Goal: Complete application form

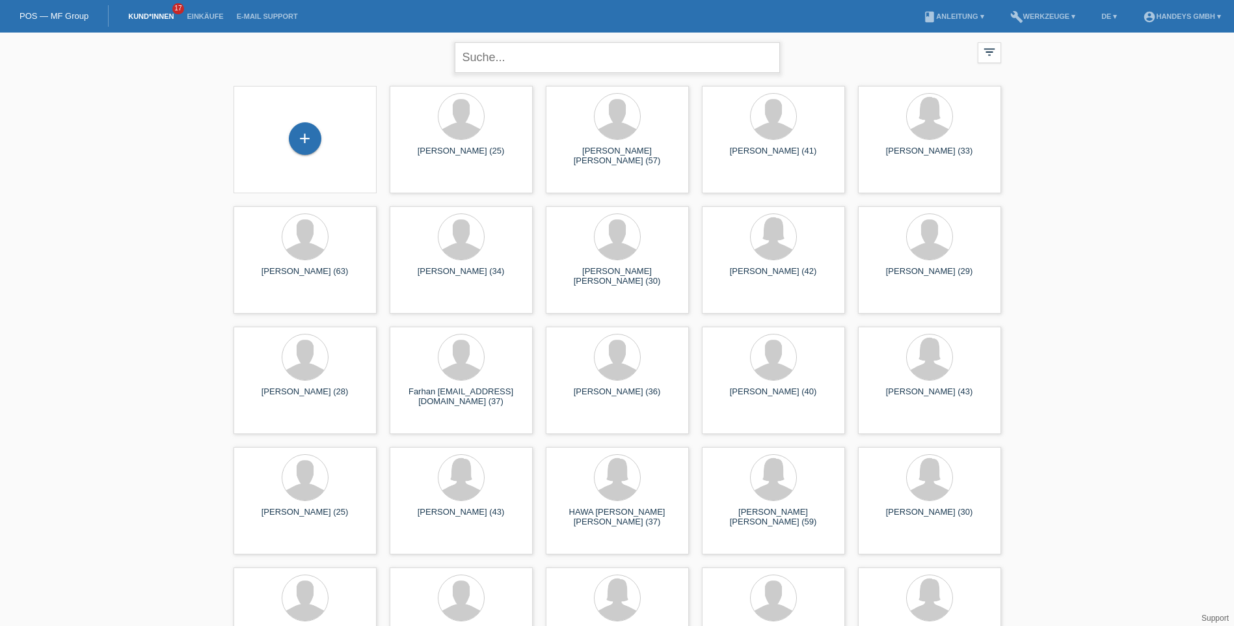
click at [514, 59] on input "text" at bounding box center [617, 57] width 325 height 31
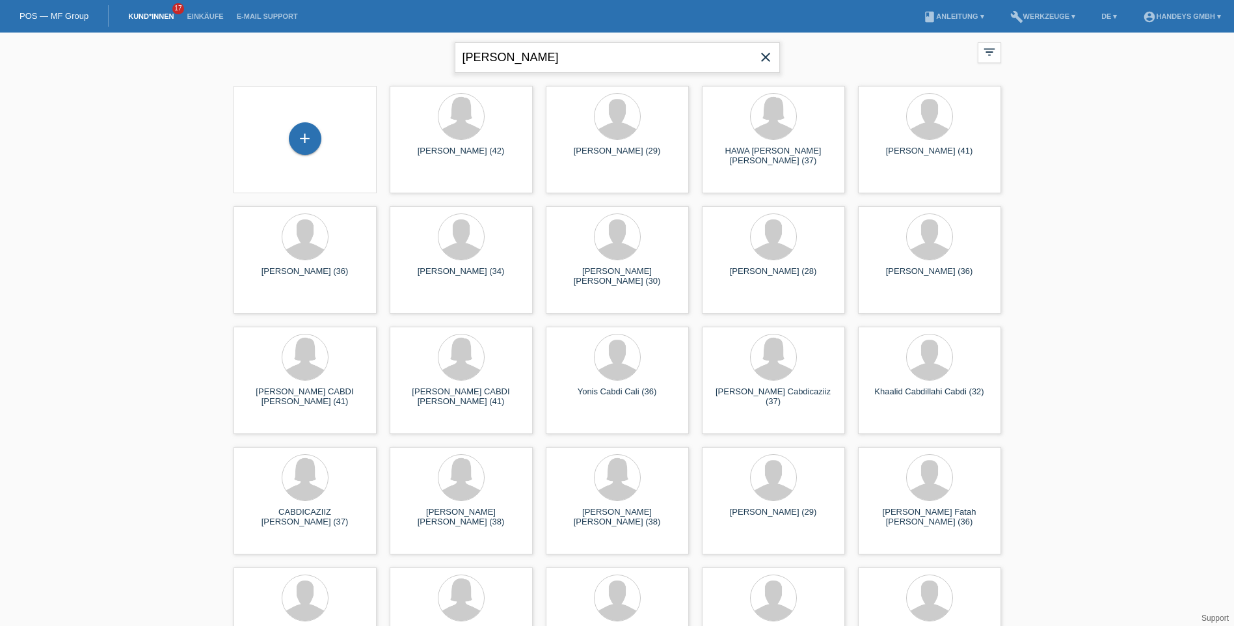
click at [487, 55] on input "abdi fitah" at bounding box center [617, 57] width 325 height 31
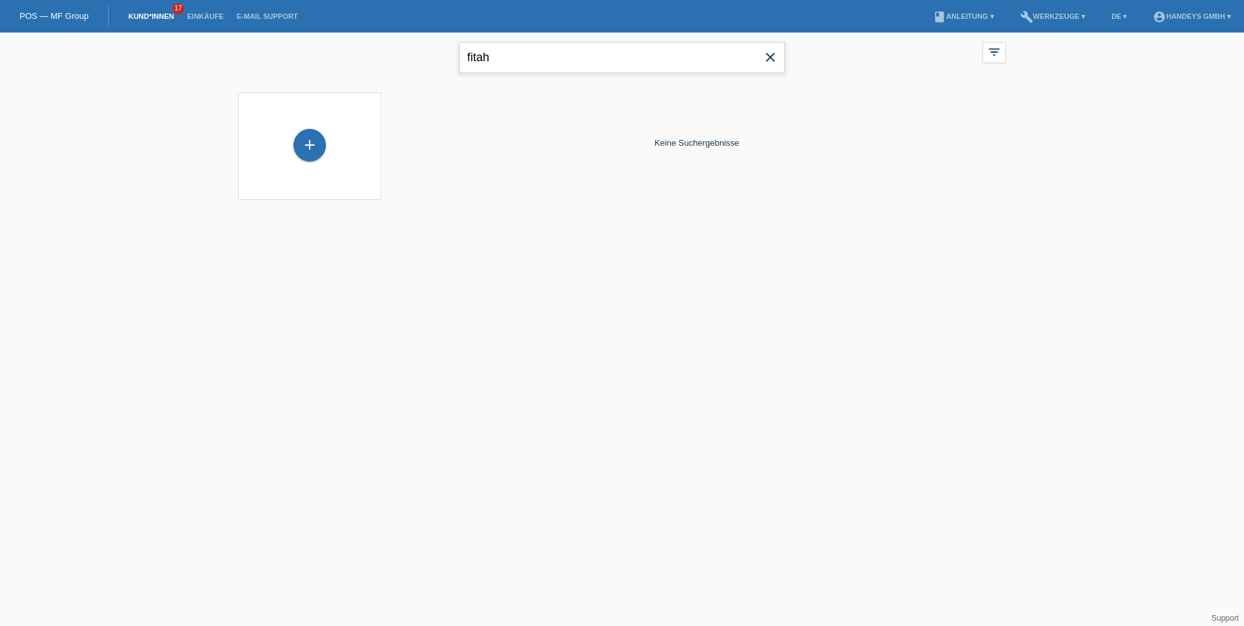
click at [493, 57] on input "fitah" at bounding box center [621, 57] width 325 height 31
type input "f"
type input "said sharif"
click at [307, 137] on div "+" at bounding box center [309, 138] width 33 height 33
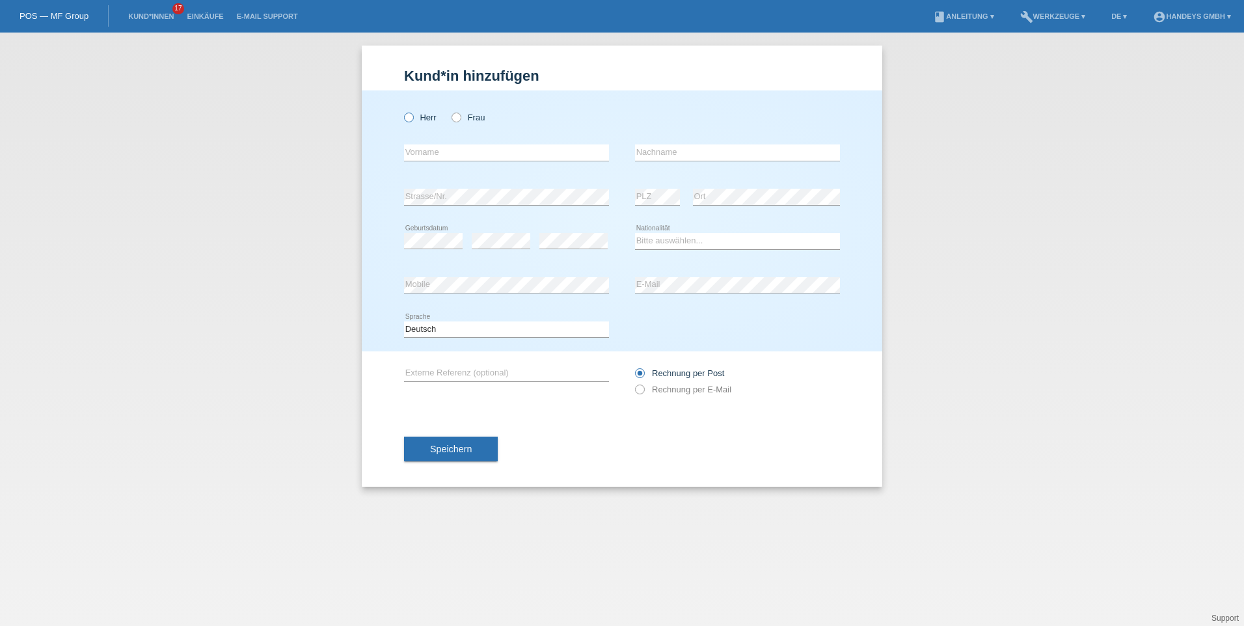
click at [402, 111] on icon at bounding box center [402, 111] width 0 height 0
click at [409, 119] on input "Herr" at bounding box center [408, 117] width 8 height 8
radio input "true"
click at [485, 153] on input "text" at bounding box center [506, 152] width 205 height 16
type input "a"
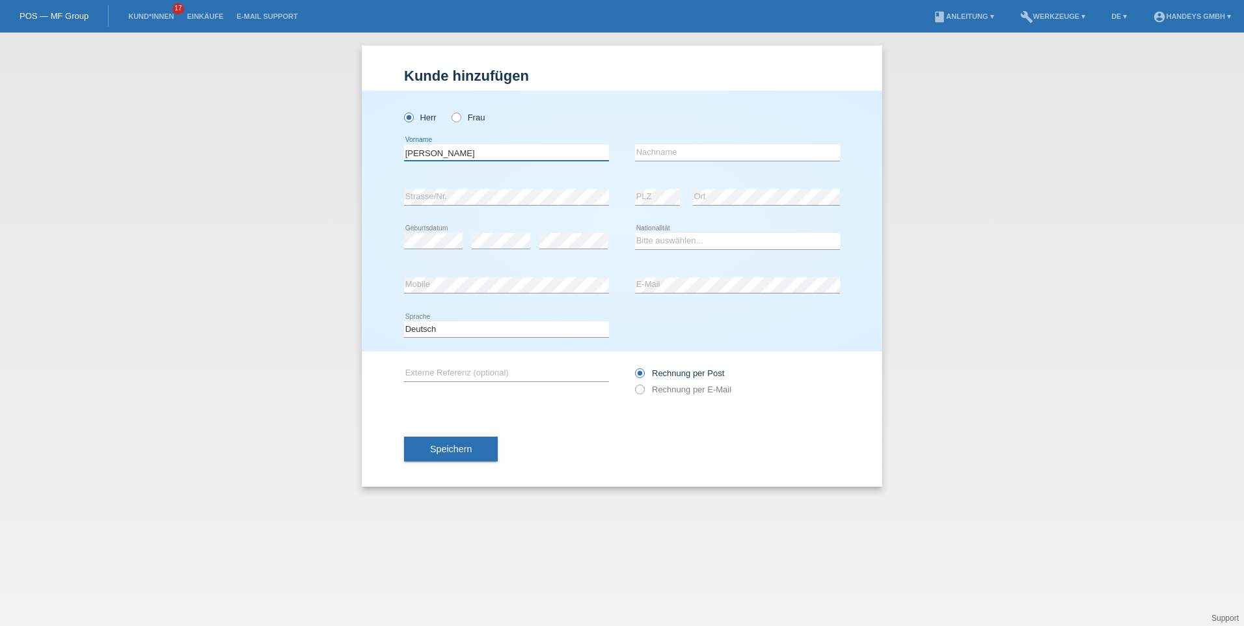
type input "[PERSON_NAME]"
click at [685, 150] on input "text" at bounding box center [737, 152] width 205 height 16
type input "SAID [PERSON_NAME]"
drag, startPoint x: 1041, startPoint y: 215, endPoint x: 792, endPoint y: 163, distance: 254.0
click at [1041, 215] on div "Kund*in hinzufügen Kunde hinzufügen Kundin hinzufügen Herr Frau ABDI FITAH erro…" at bounding box center [622, 329] width 1244 height 593
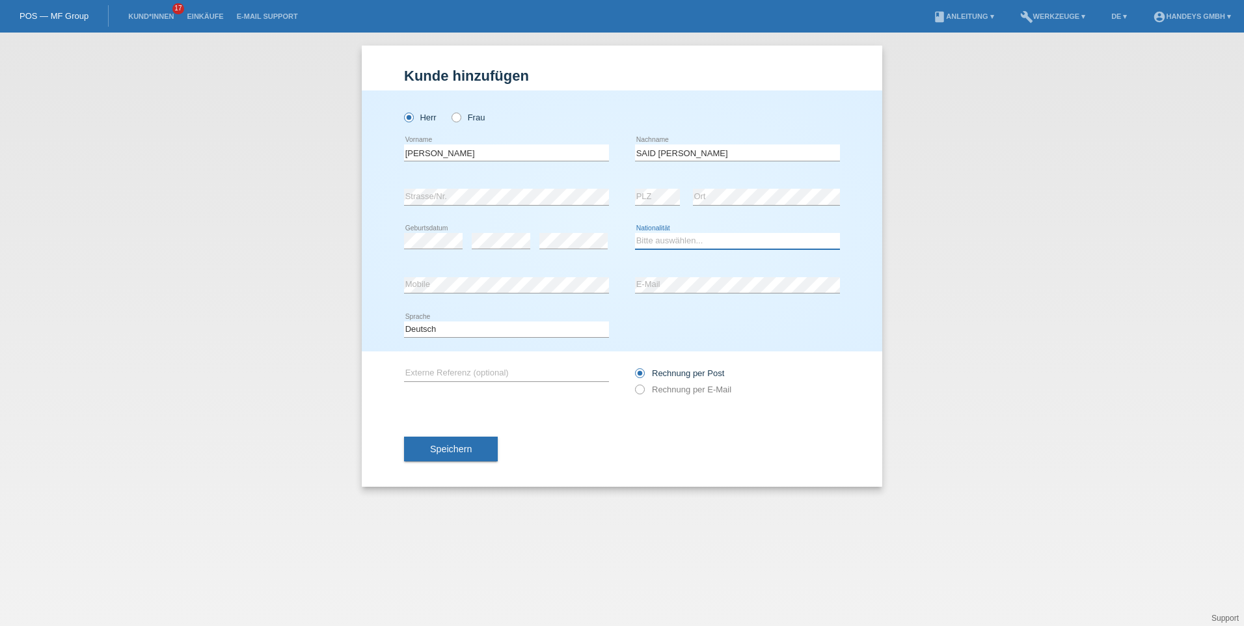
click at [714, 243] on select "Bitte auswählen... Schweiz Deutschland Liechtenstein Österreich ------------ Af…" at bounding box center [737, 241] width 205 height 16
select select "SO"
click at [635, 233] on select "Bitte auswählen... Schweiz Deutschland Liechtenstein Österreich ------------ Af…" at bounding box center [737, 241] width 205 height 16
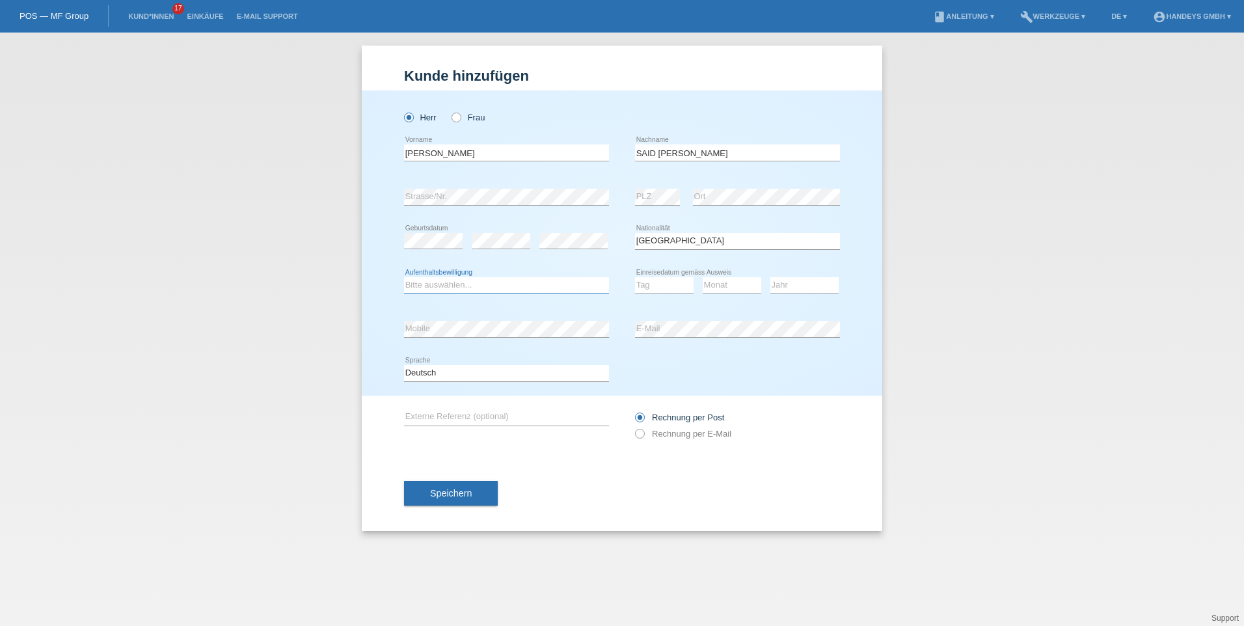
click at [495, 284] on select "Bitte auswählen... C B B - Flüchtlingsstatus Andere" at bounding box center [506, 285] width 205 height 16
select select "B"
click at [404, 277] on select "Bitte auswählen... C B B - Flüchtlingsstatus Andere" at bounding box center [506, 285] width 205 height 16
click at [673, 288] on select "Tag 01 02 03 04 05 06 07 08 09 10 11" at bounding box center [664, 285] width 59 height 16
select select "29"
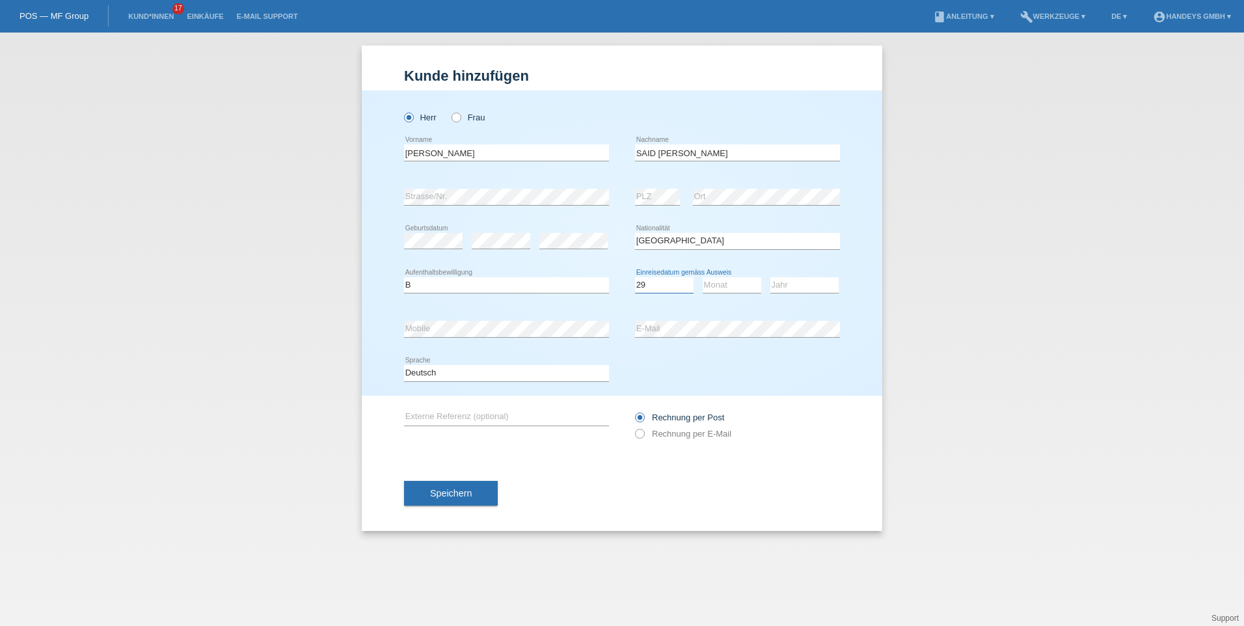
click at [635, 277] on select "Tag 01 02 03 04 05 06 07 08 09 10 11" at bounding box center [664, 285] width 59 height 16
click at [739, 282] on select "Monat 01 02 03 04 05 06 07 08 09 10 11" at bounding box center [732, 285] width 59 height 16
select select "05"
click at [703, 277] on select "Monat 01 02 03 04 05 06 07 08 09 10 11" at bounding box center [732, 285] width 59 height 16
click at [814, 282] on select "Jahr 2025 2024 2023 2022 2021 2020 2019 2018 2017 2016 2015 2014 2013 2012 2011…" at bounding box center [804, 285] width 68 height 16
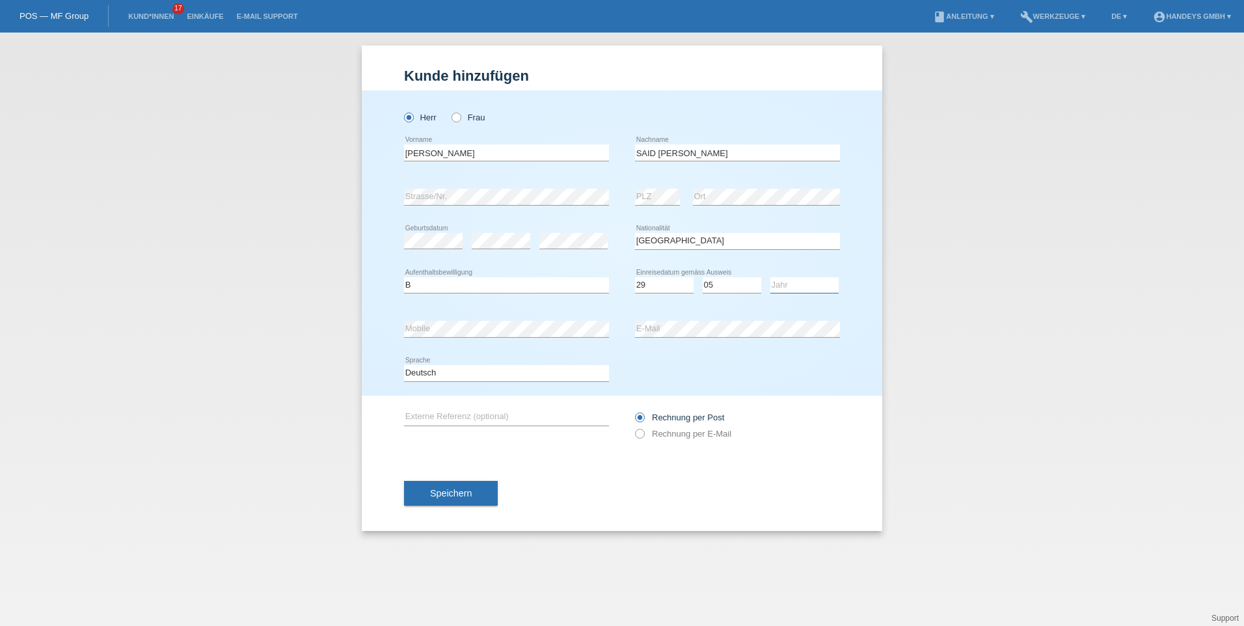
select select "2016"
click at [770, 277] on select "Jahr 2025 2024 2023 2022 2021 2020 2019 2018 2017 2016 2015 2014 2013 2012 2011…" at bounding box center [804, 285] width 68 height 16
click at [762, 177] on div "error Ort" at bounding box center [766, 197] width 147 height 44
click at [470, 414] on input "text" at bounding box center [506, 417] width 205 height 16
type input "kumar"
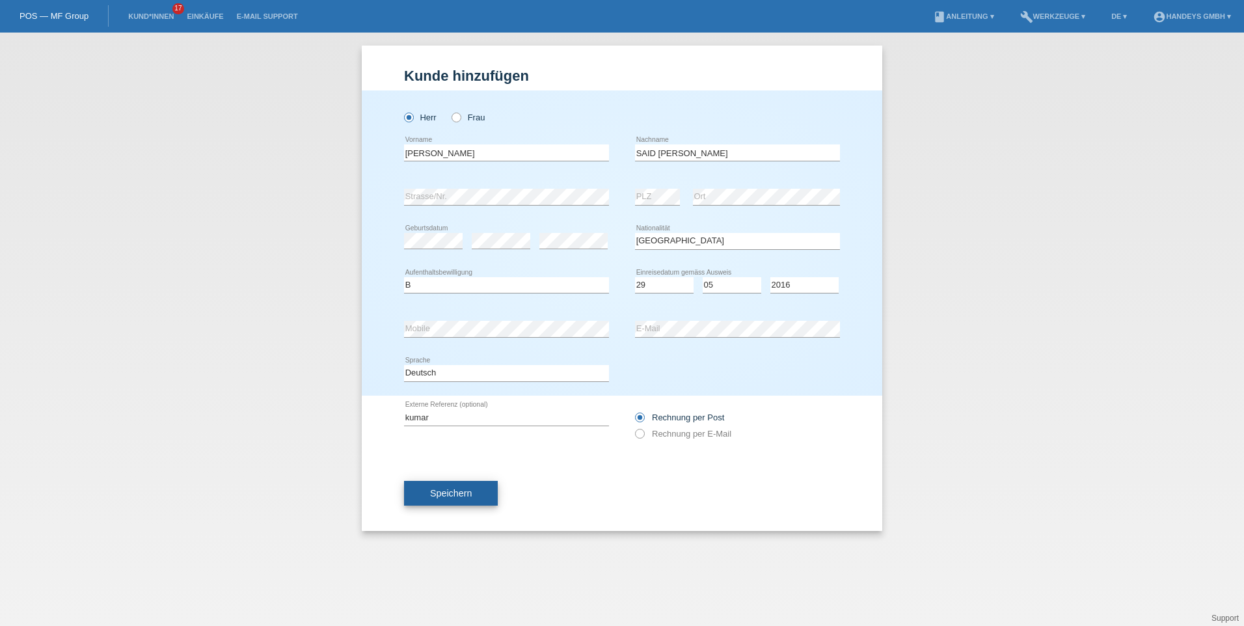
click at [430, 493] on span "Speichern" at bounding box center [451, 493] width 42 height 10
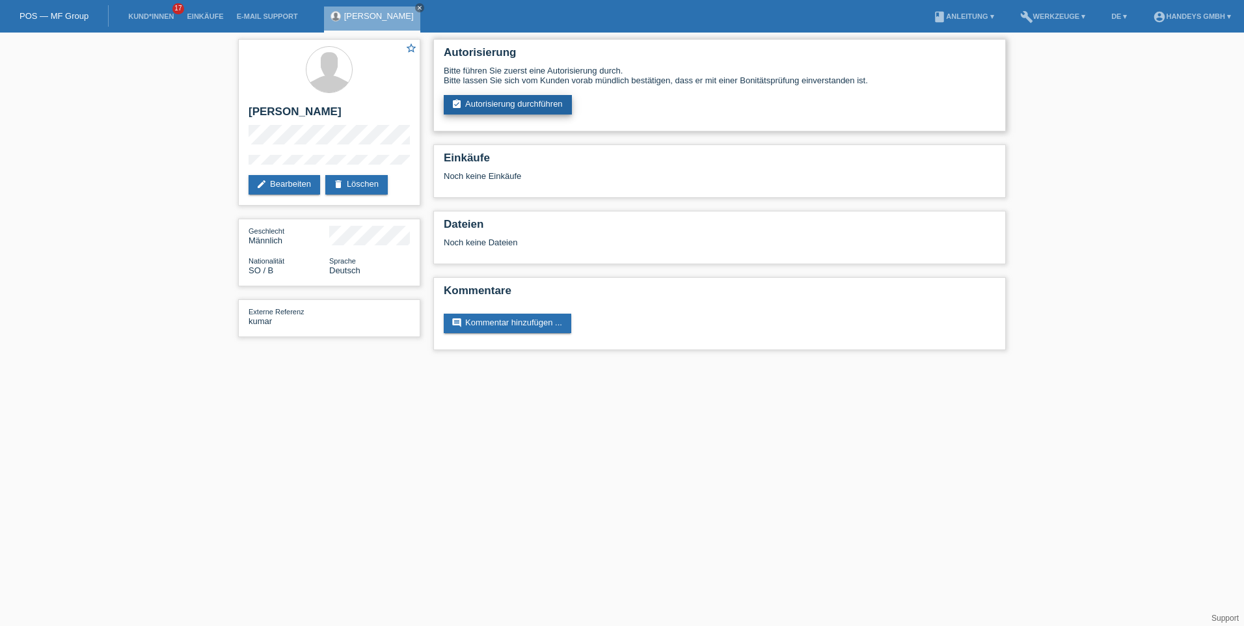
click at [508, 103] on link "assignment_turned_in Autorisierung durchführen" at bounding box center [508, 105] width 128 height 20
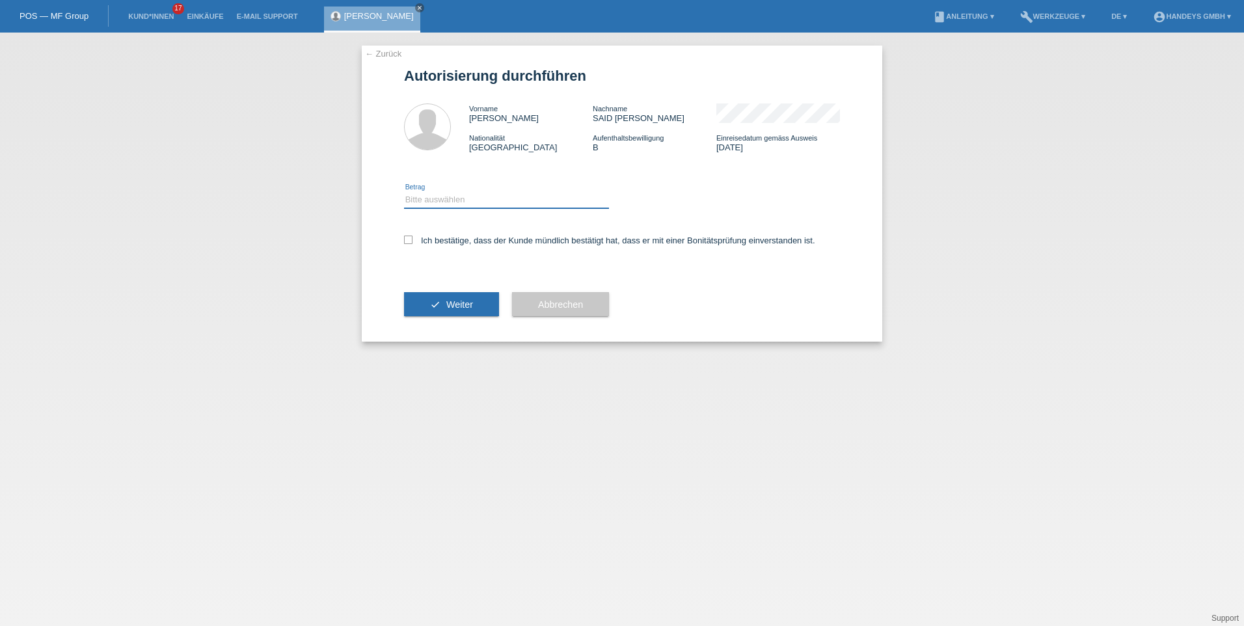
click at [445, 199] on select "Bitte auswählen CHF 1.00 - CHF 499.00 CHF 500.00 - CHF 1'999.00 CHF 2'000.00 - …" at bounding box center [506, 200] width 205 height 16
select select "3"
click at [404, 192] on select "Bitte auswählen CHF 1.00 - CHF 499.00 CHF 500.00 - CHF 1'999.00 CHF 2'000.00 - …" at bounding box center [506, 200] width 205 height 16
click at [407, 239] on icon at bounding box center [408, 240] width 8 height 8
click at [407, 239] on input "Ich bestätige, dass der Kunde mündlich bestätigt hat, dass er mit einer Bonität…" at bounding box center [408, 240] width 8 height 8
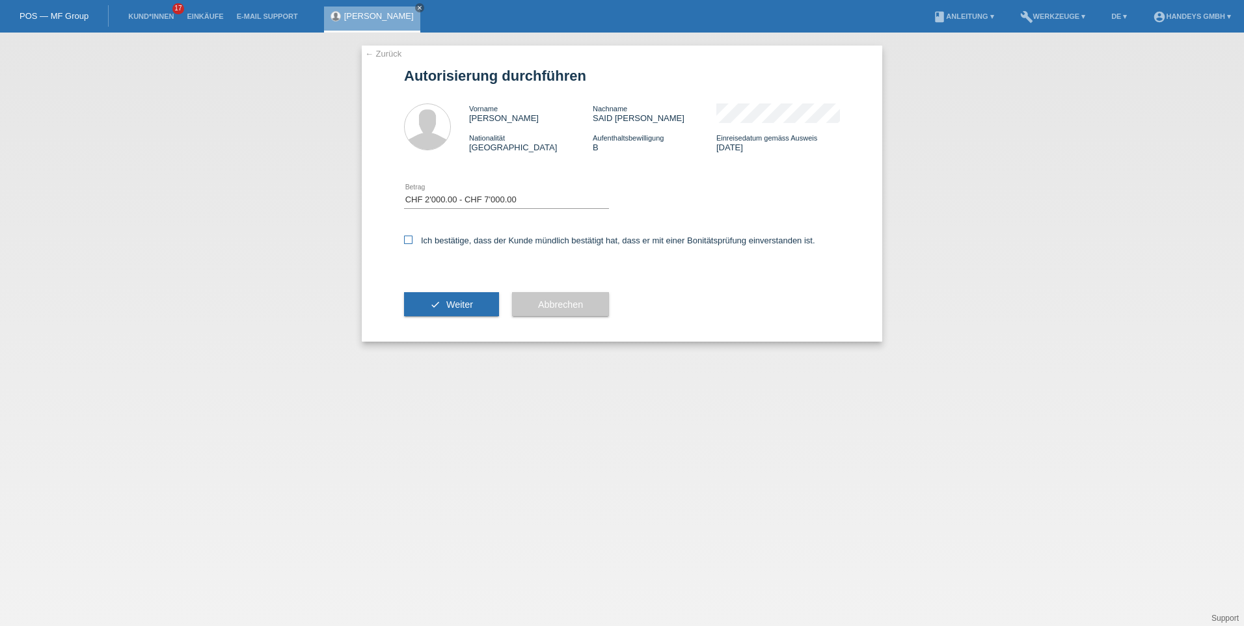
checkbox input "true"
click at [467, 304] on span "Weiter" at bounding box center [459, 304] width 27 height 10
